Goal: Navigation & Orientation: Find specific page/section

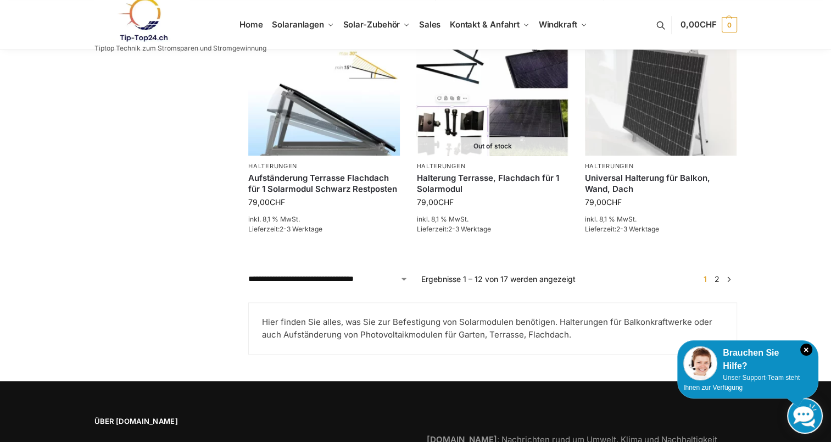
scroll to position [1008, 0]
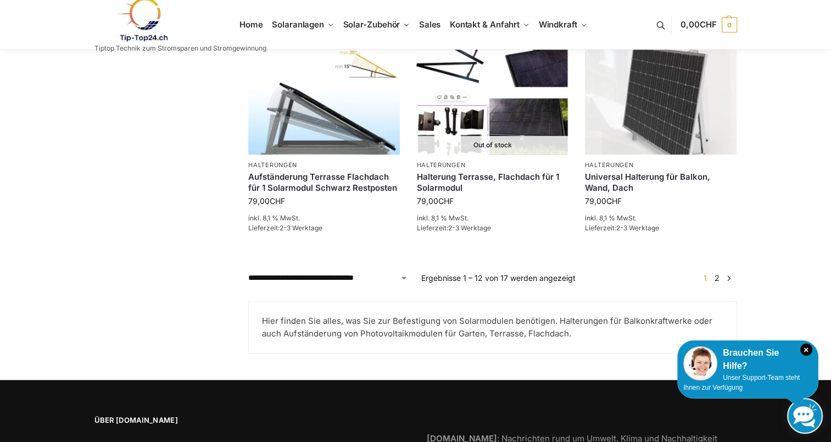
click at [714, 280] on link "2" at bounding box center [717, 277] width 10 height 9
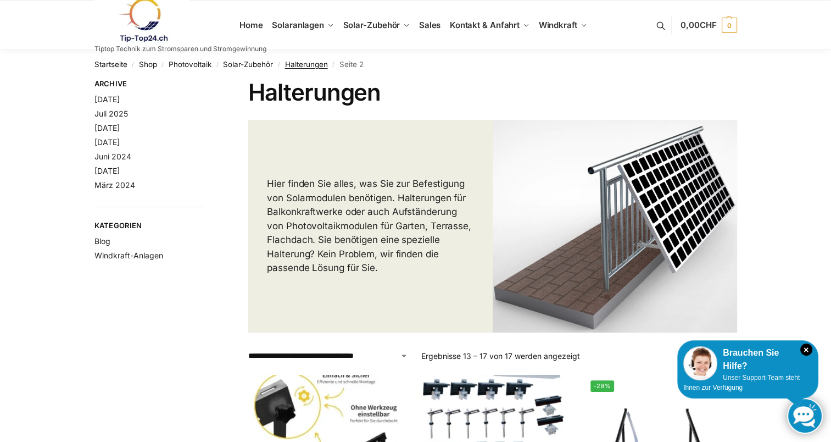
click at [300, 64] on link "Halterungen" at bounding box center [306, 64] width 43 height 9
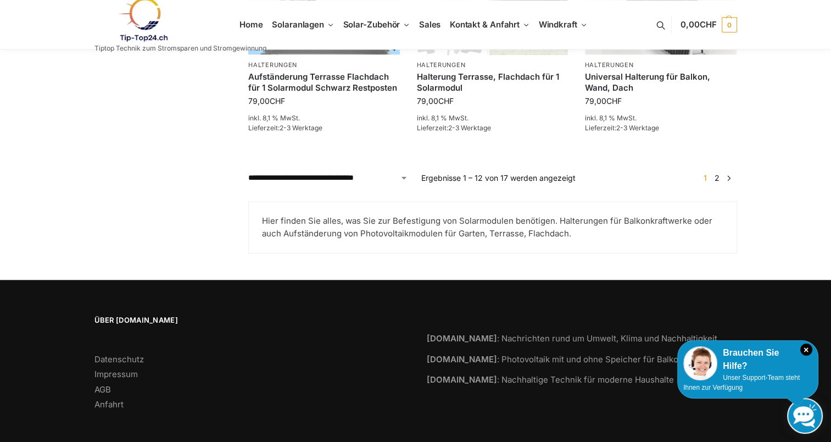
scroll to position [1115, 0]
